Goal: Task Accomplishment & Management: Manage account settings

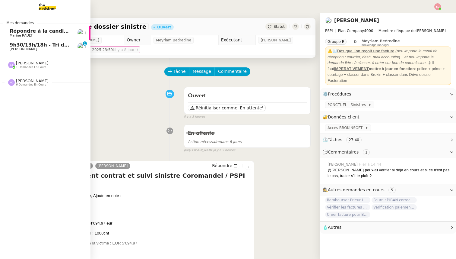
click at [21, 46] on span "9h30/13h/18h - Tri de la boite mail PRO - 15 août 2025" at bounding box center [84, 45] width 148 height 6
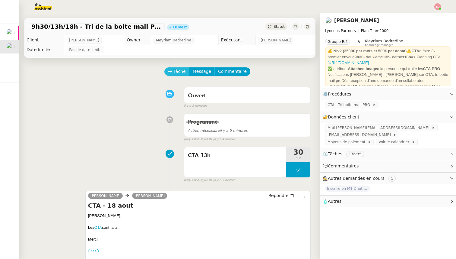
click at [176, 70] on span "Tâche" at bounding box center [180, 71] width 12 height 7
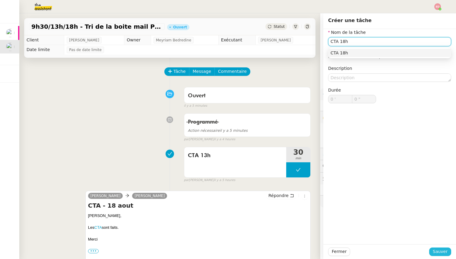
type input "CTA 18h"
click at [439, 251] on span "Sauver" at bounding box center [440, 251] width 15 height 7
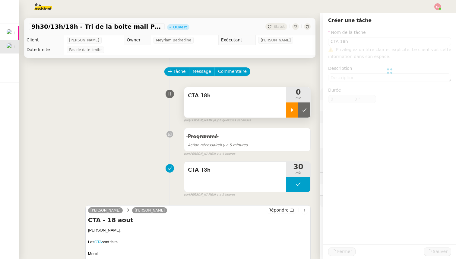
click at [291, 108] on icon at bounding box center [292, 109] width 5 height 5
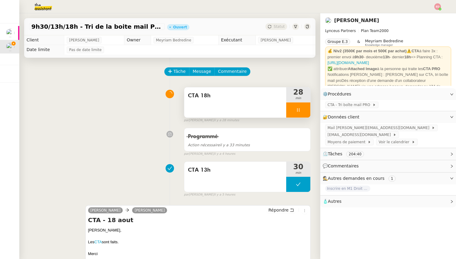
click at [306, 110] on div at bounding box center [298, 109] width 24 height 15
click at [291, 108] on icon at bounding box center [292, 109] width 5 height 5
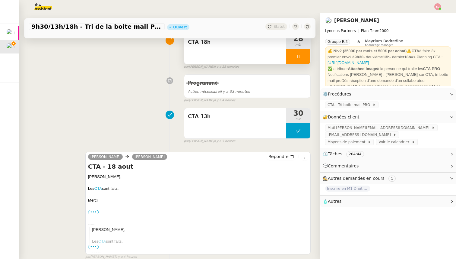
scroll to position [59, 0]
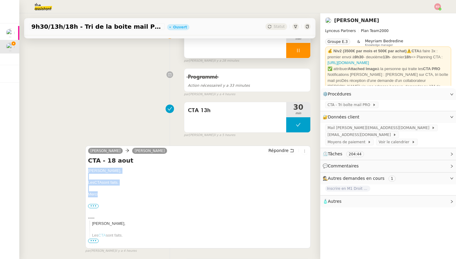
drag, startPoint x: 99, startPoint y: 193, endPoint x: 88, endPoint y: 170, distance: 25.9
copy div "[PERSON_NAME] CTA sont faits. [GEOGRAPHIC_DATA]"
click at [280, 149] on span "Répondre" at bounding box center [279, 150] width 20 height 6
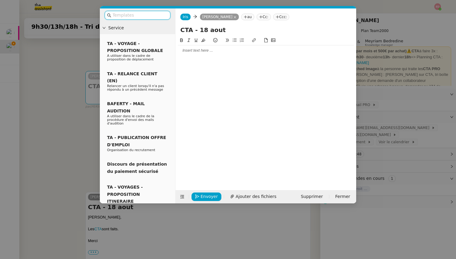
click at [194, 52] on div at bounding box center [266, 50] width 176 height 5
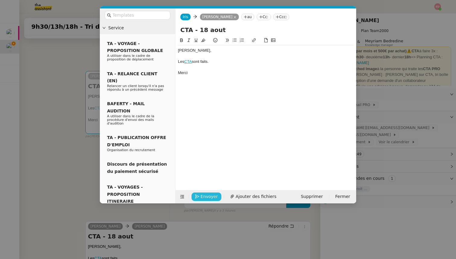
click at [201, 193] on span "Envoyer" at bounding box center [209, 196] width 17 height 7
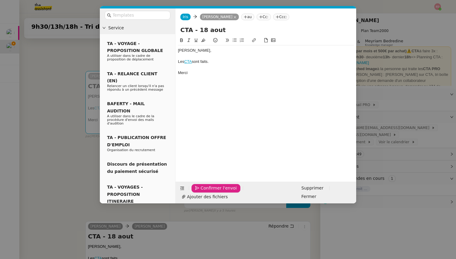
click at [206, 191] on span "Confirmer l'envoi" at bounding box center [219, 187] width 36 height 7
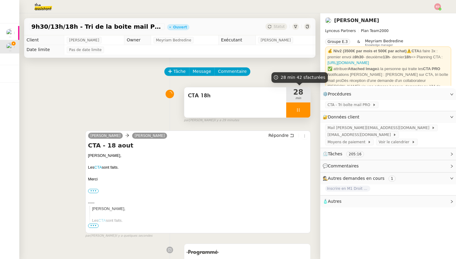
click at [307, 108] on div at bounding box center [298, 109] width 24 height 15
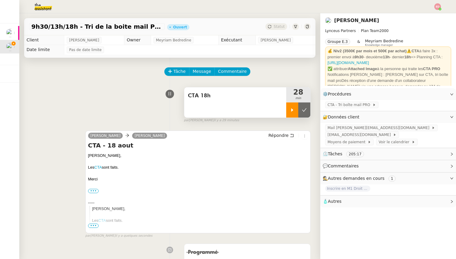
click at [307, 108] on icon at bounding box center [304, 109] width 5 height 5
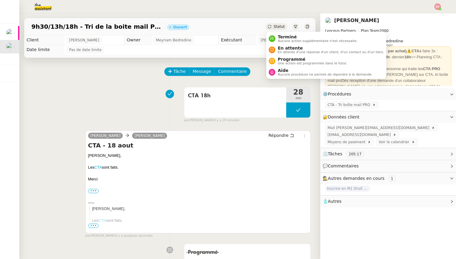
click at [281, 28] on span "Statut" at bounding box center [279, 26] width 11 height 4
click at [288, 60] on span "Programmé" at bounding box center [312, 59] width 69 height 5
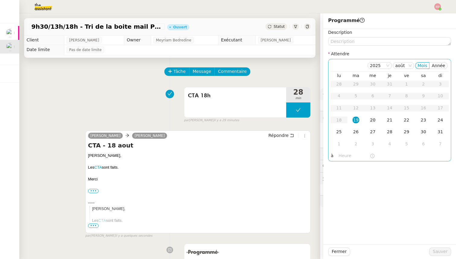
click at [372, 117] on div "20" at bounding box center [373, 120] width 7 height 7
click at [343, 157] on input "text" at bounding box center [354, 155] width 31 height 7
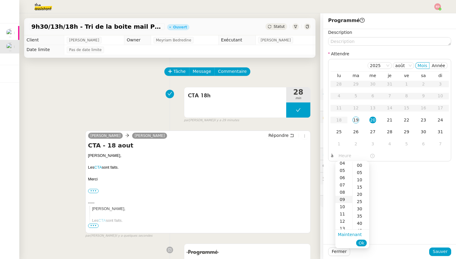
click at [344, 197] on div "09" at bounding box center [344, 199] width 17 height 7
click at [362, 162] on div "00" at bounding box center [361, 164] width 17 height 7
type input "09:00"
click at [363, 243] on span "Ok" at bounding box center [362, 243] width 6 height 6
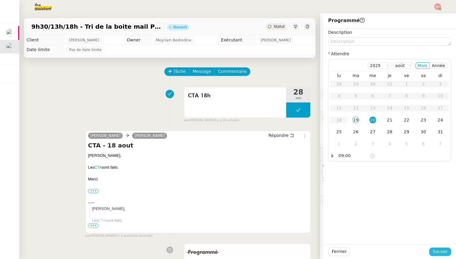
click at [438, 250] on span "Sauver" at bounding box center [440, 251] width 15 height 7
